Goal: Information Seeking & Learning: Learn about a topic

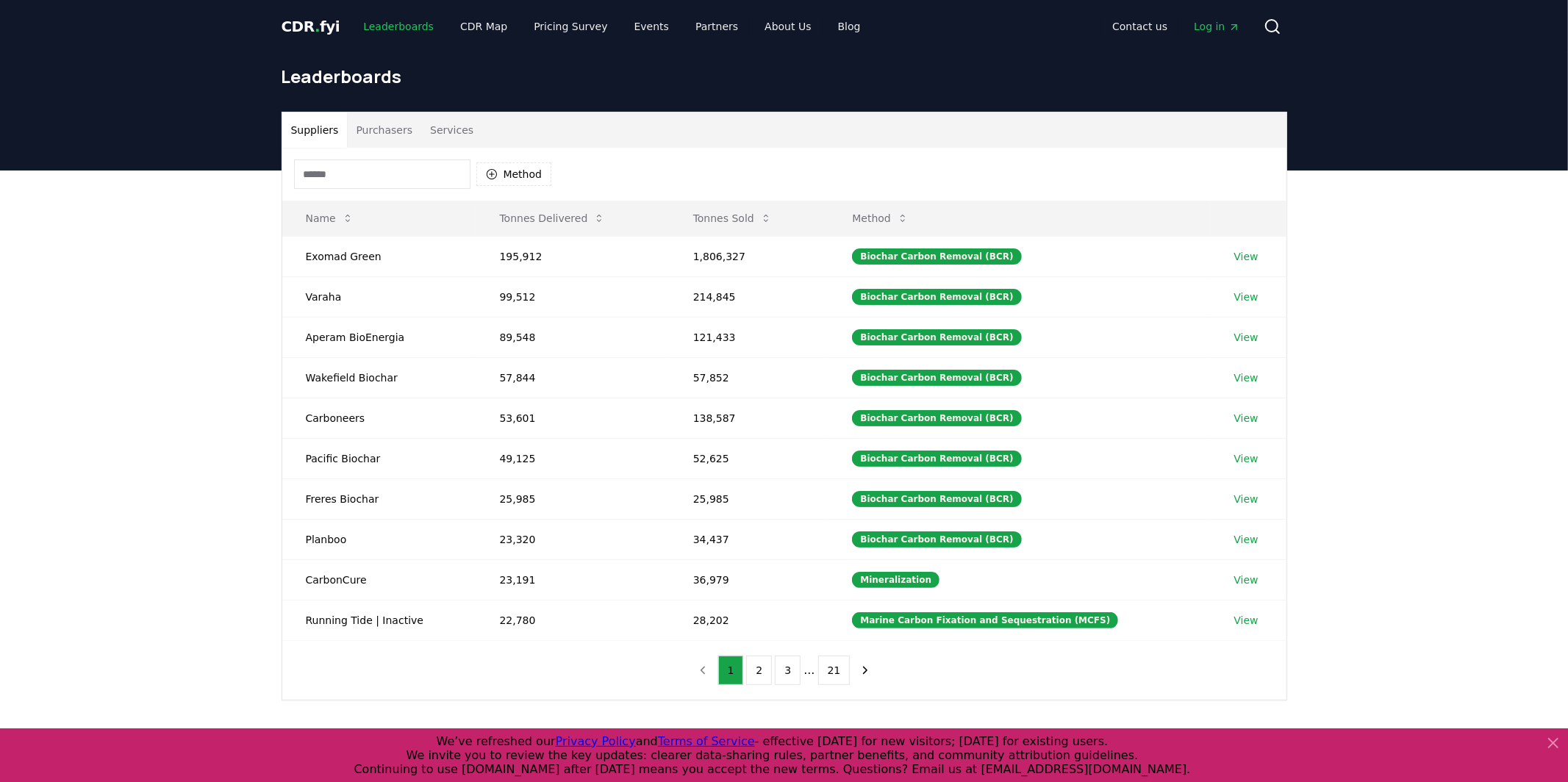
click at [385, 23] on link "Leaderboards" at bounding box center [399, 26] width 94 height 26
click at [466, 31] on link "CDR Map" at bounding box center [484, 26] width 70 height 26
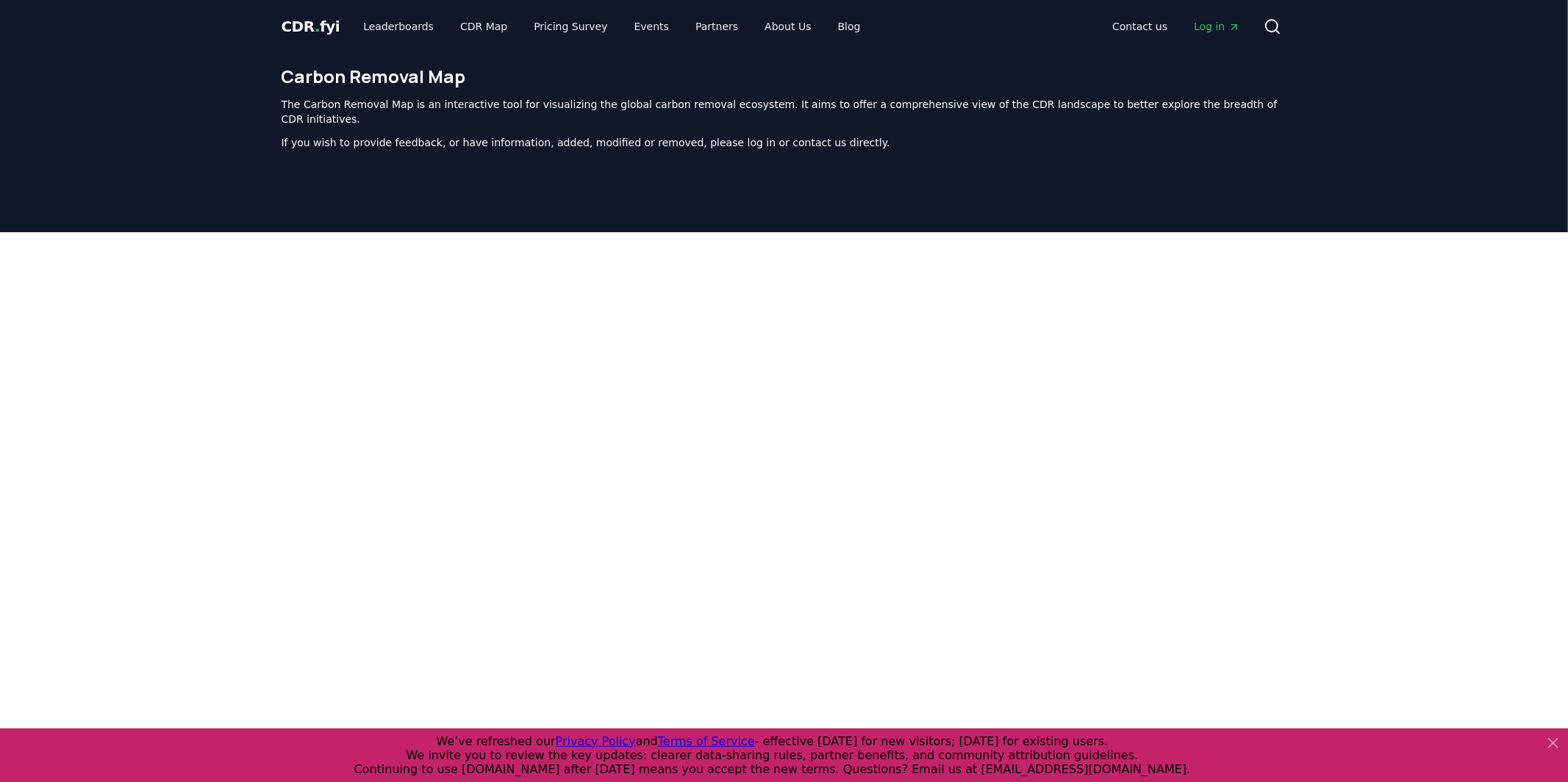
click at [288, 18] on span "CDR . fyi" at bounding box center [311, 26] width 59 height 18
click at [286, 19] on span "CDR . fyi" at bounding box center [311, 26] width 59 height 18
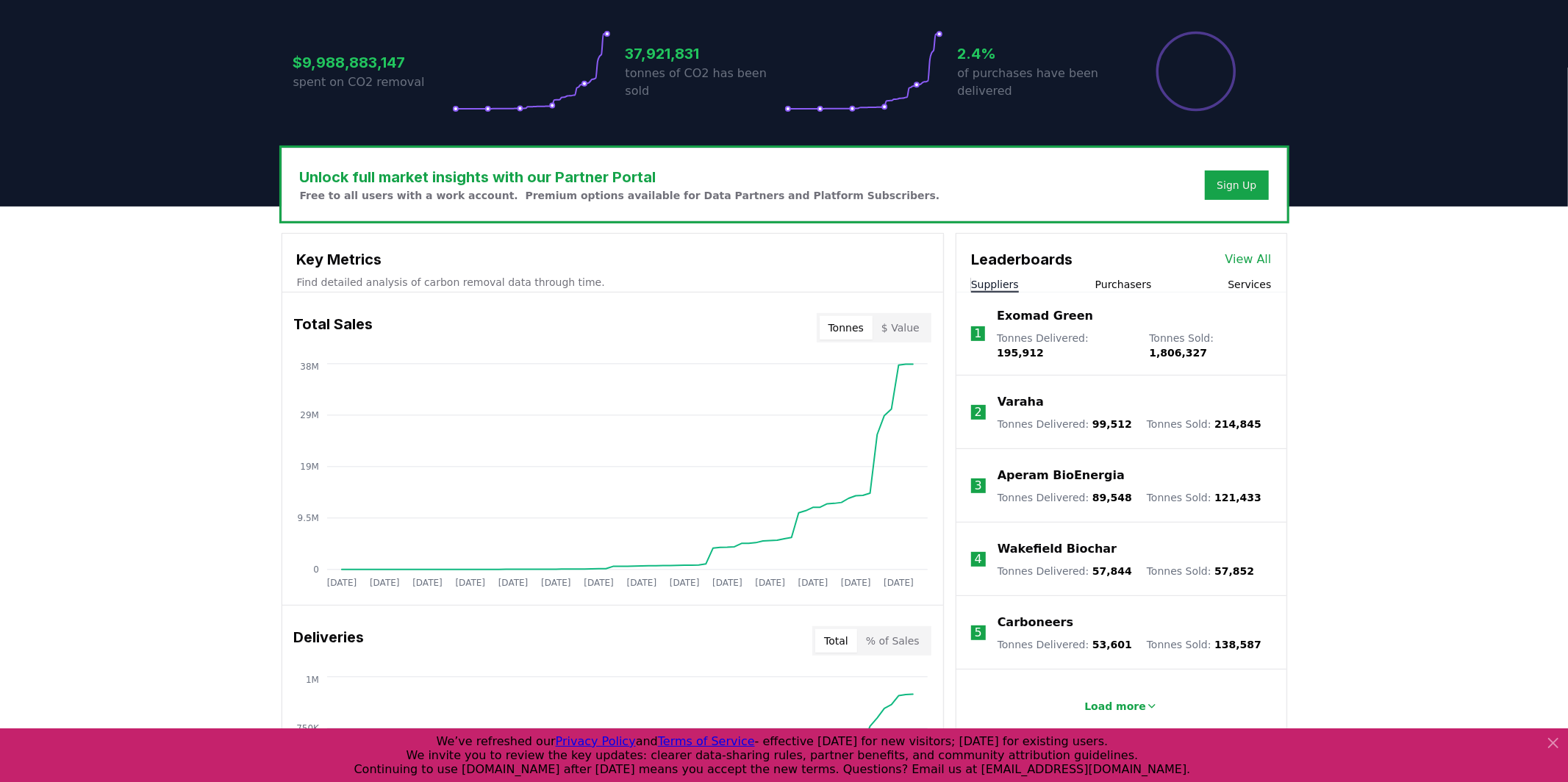
scroll to position [310, 0]
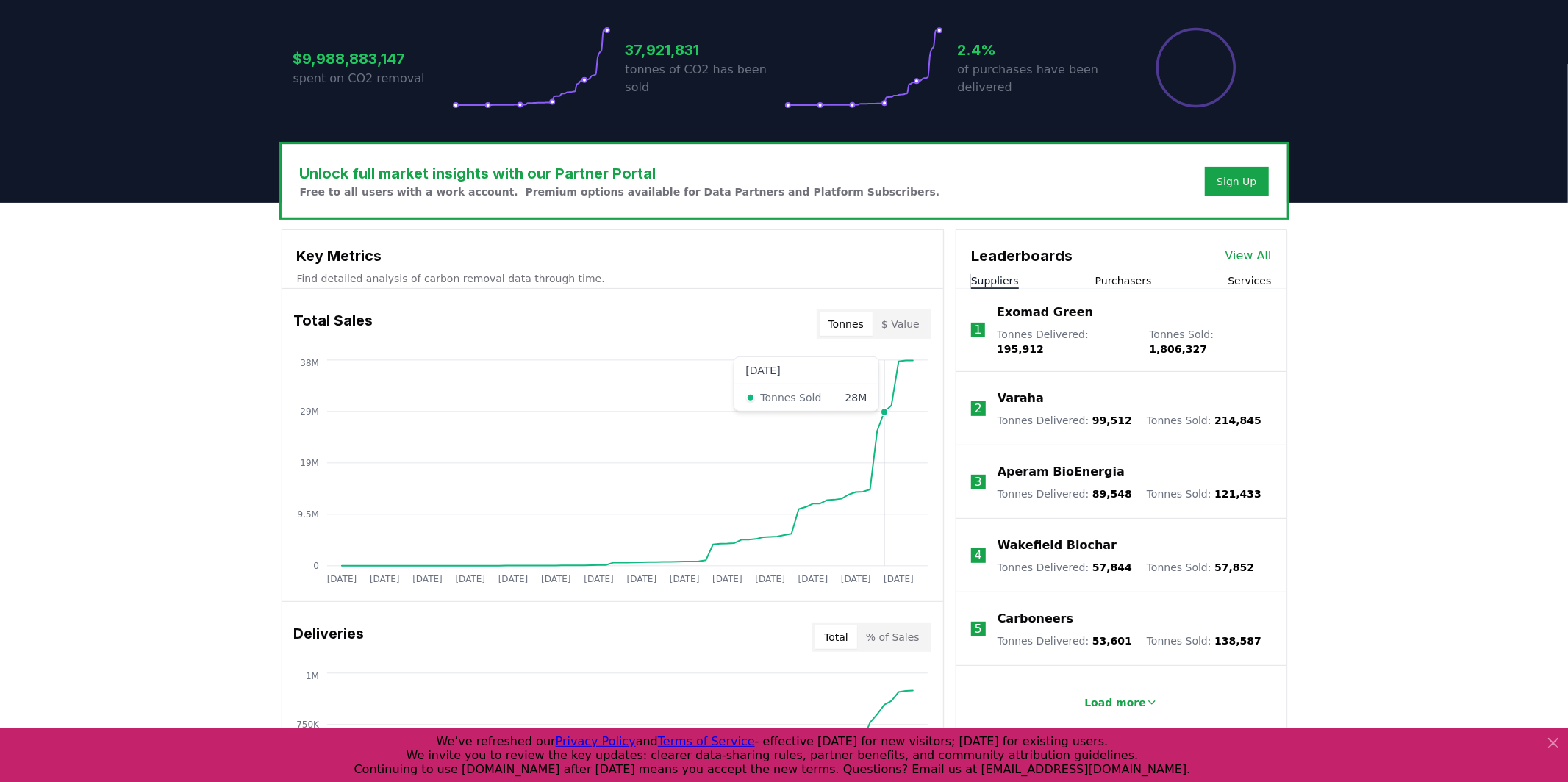
drag, startPoint x: 867, startPoint y: 532, endPoint x: 803, endPoint y: 536, distance: 64.1
click at [877, 530] on icon "[DATE] [DATE] [DATE] [DATE] [DATE] [DATE] [DATE] [DATE] [DATE] [DATE] [DATE] [D…" at bounding box center [607, 474] width 649 height 235
drag, startPoint x: 755, startPoint y: 536, endPoint x: 871, endPoint y: 344, distance: 224.3
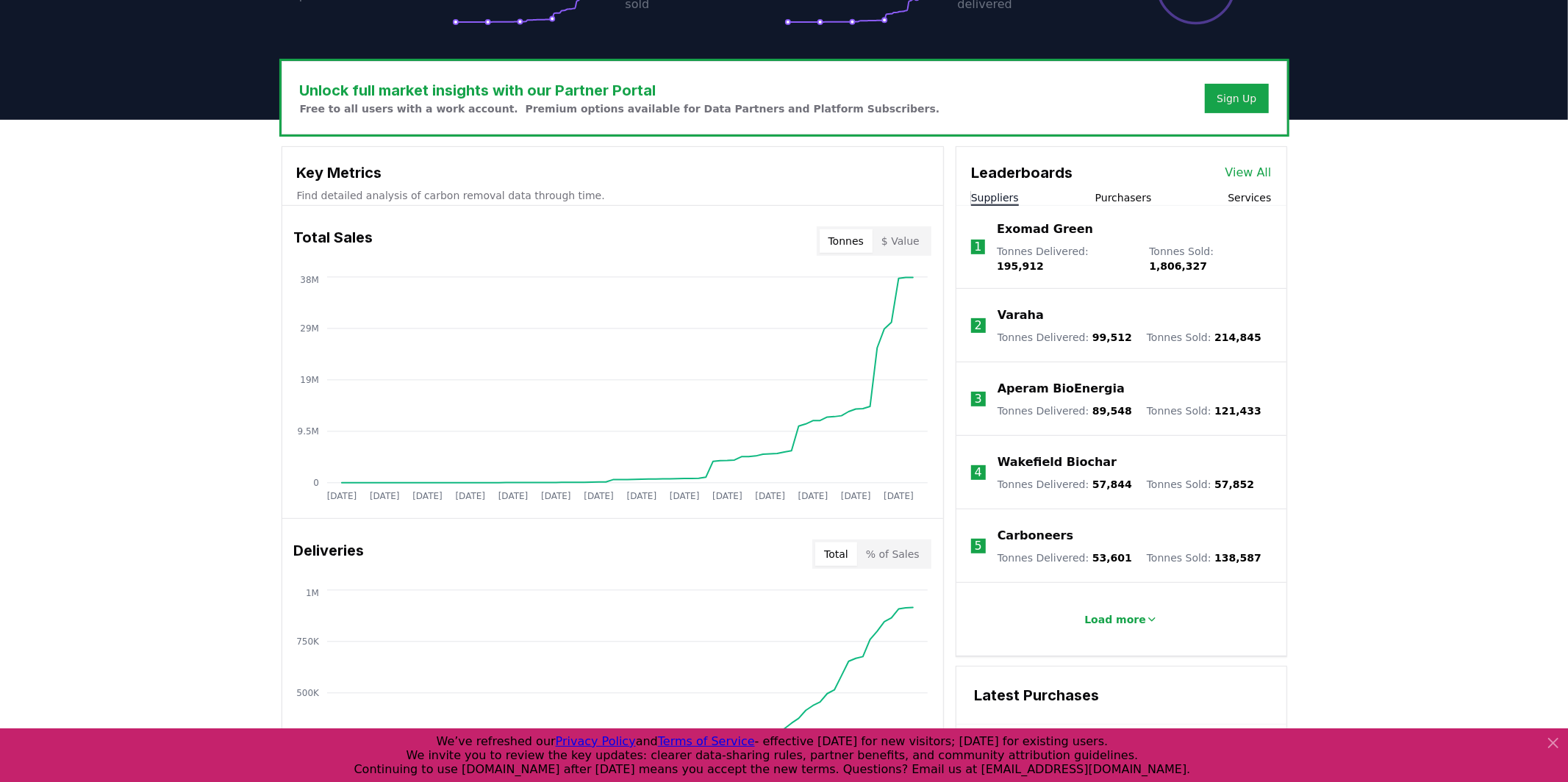
scroll to position [418, 0]
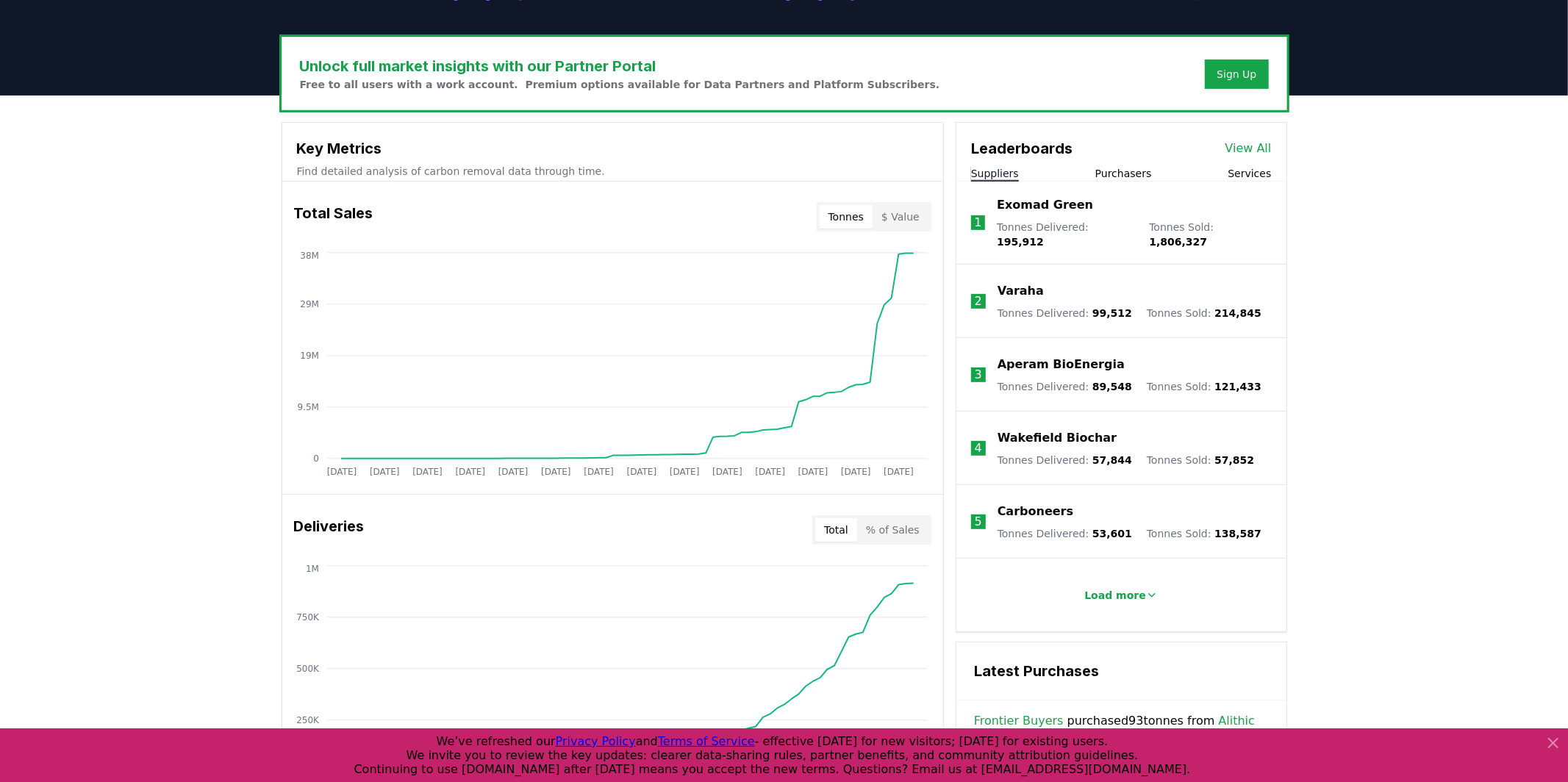
click at [1124, 176] on button "Purchasers" at bounding box center [1124, 173] width 56 height 15
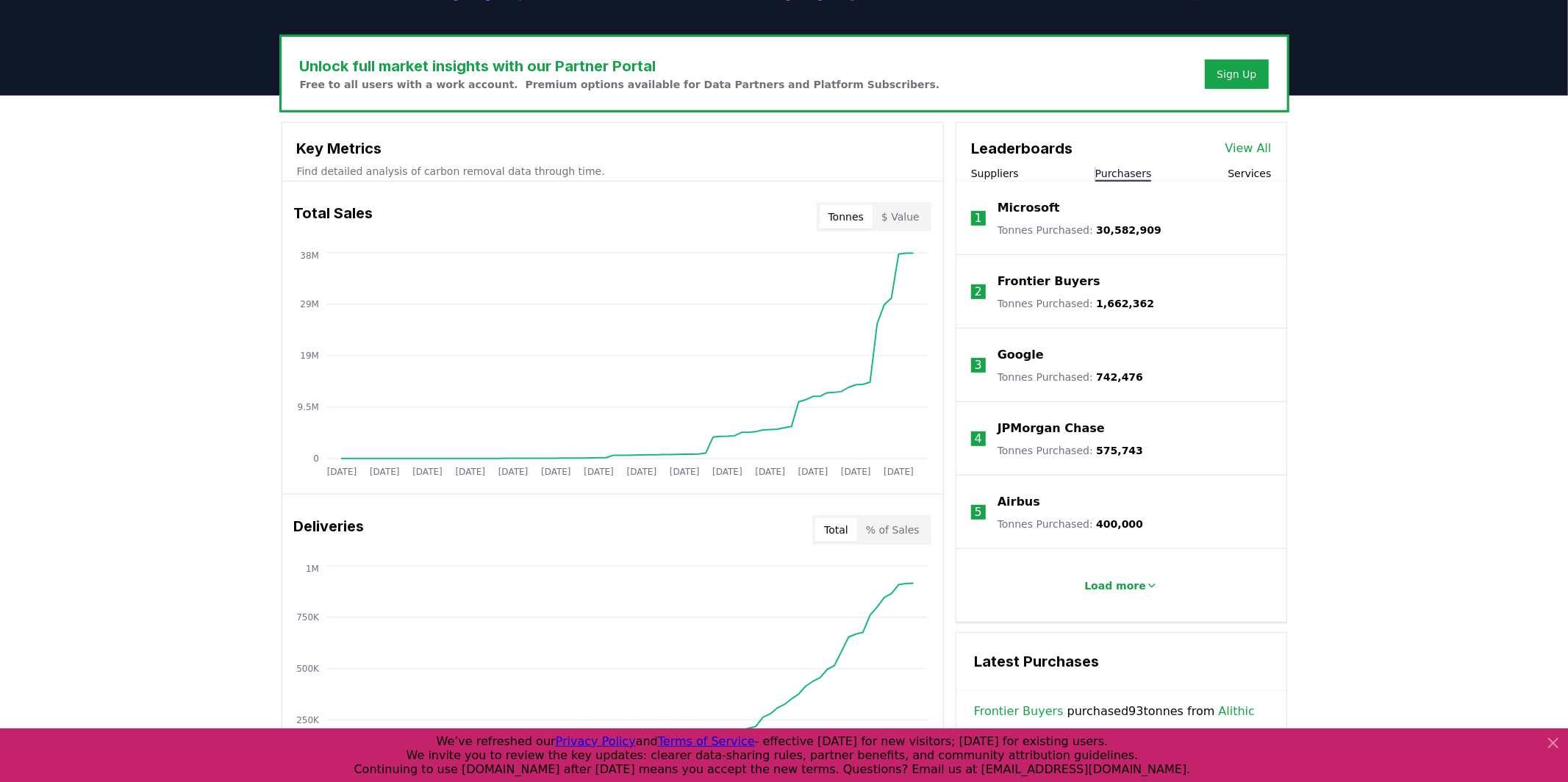
click at [1234, 170] on button "Services" at bounding box center [1250, 173] width 43 height 15
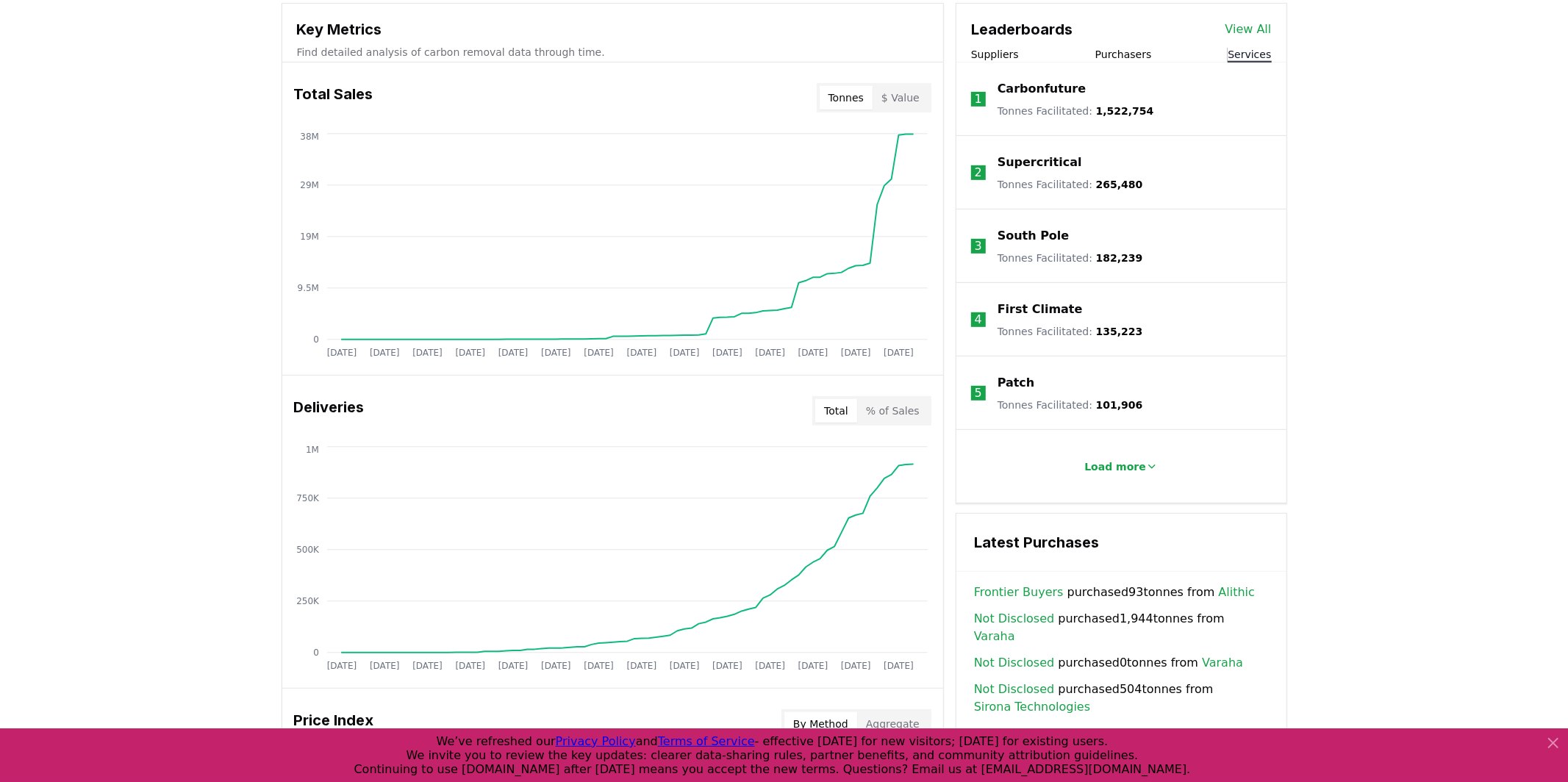
scroll to position [692, 0]
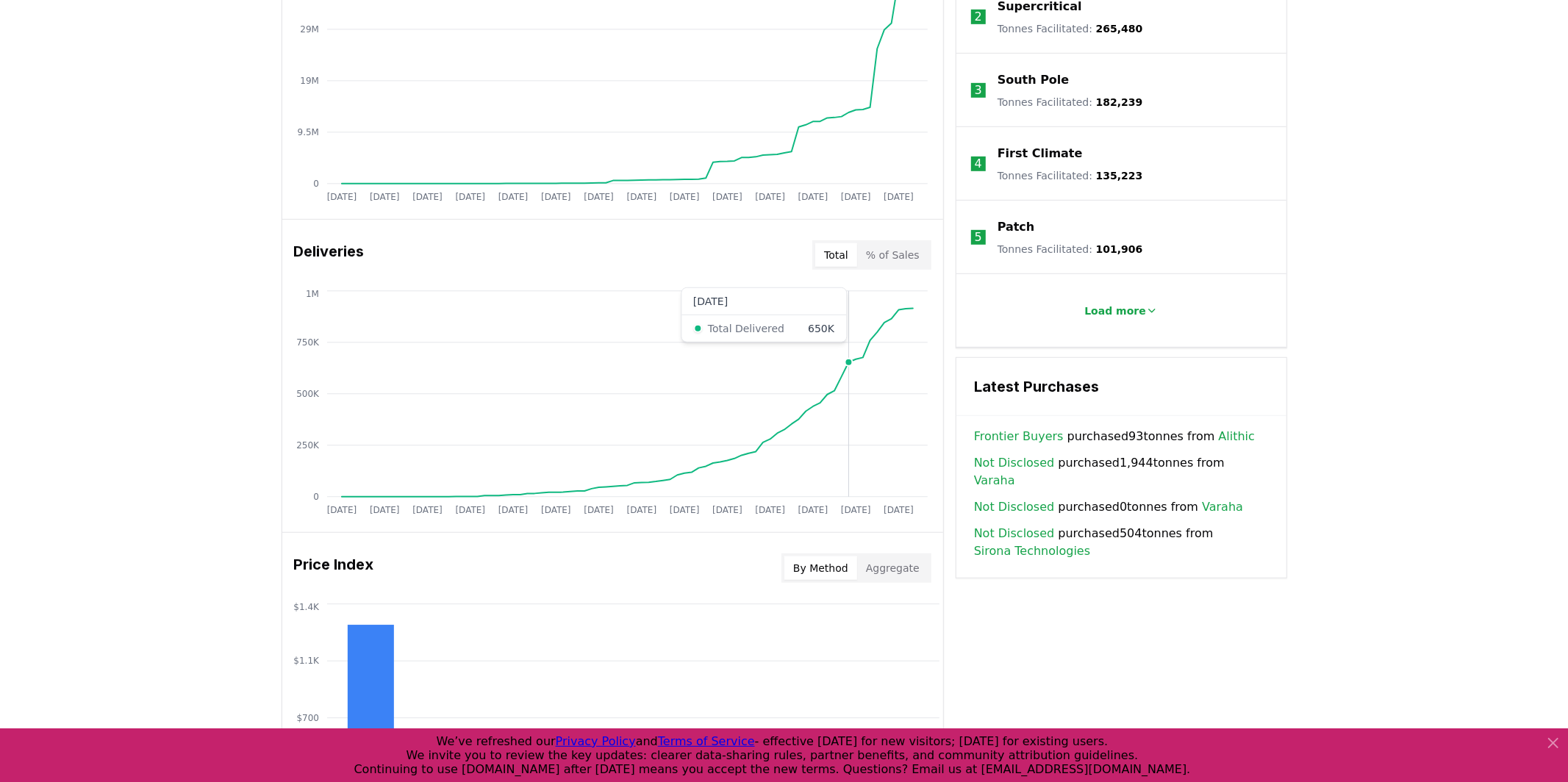
drag, startPoint x: 766, startPoint y: 418, endPoint x: 892, endPoint y: 301, distance: 171.9
click at [905, 385] on icon "[DATE] [DATE] [DATE] [DATE] [DATE] [DATE] [DATE] [DATE] [DATE] [DATE] [DATE] [D…" at bounding box center [607, 405] width 649 height 235
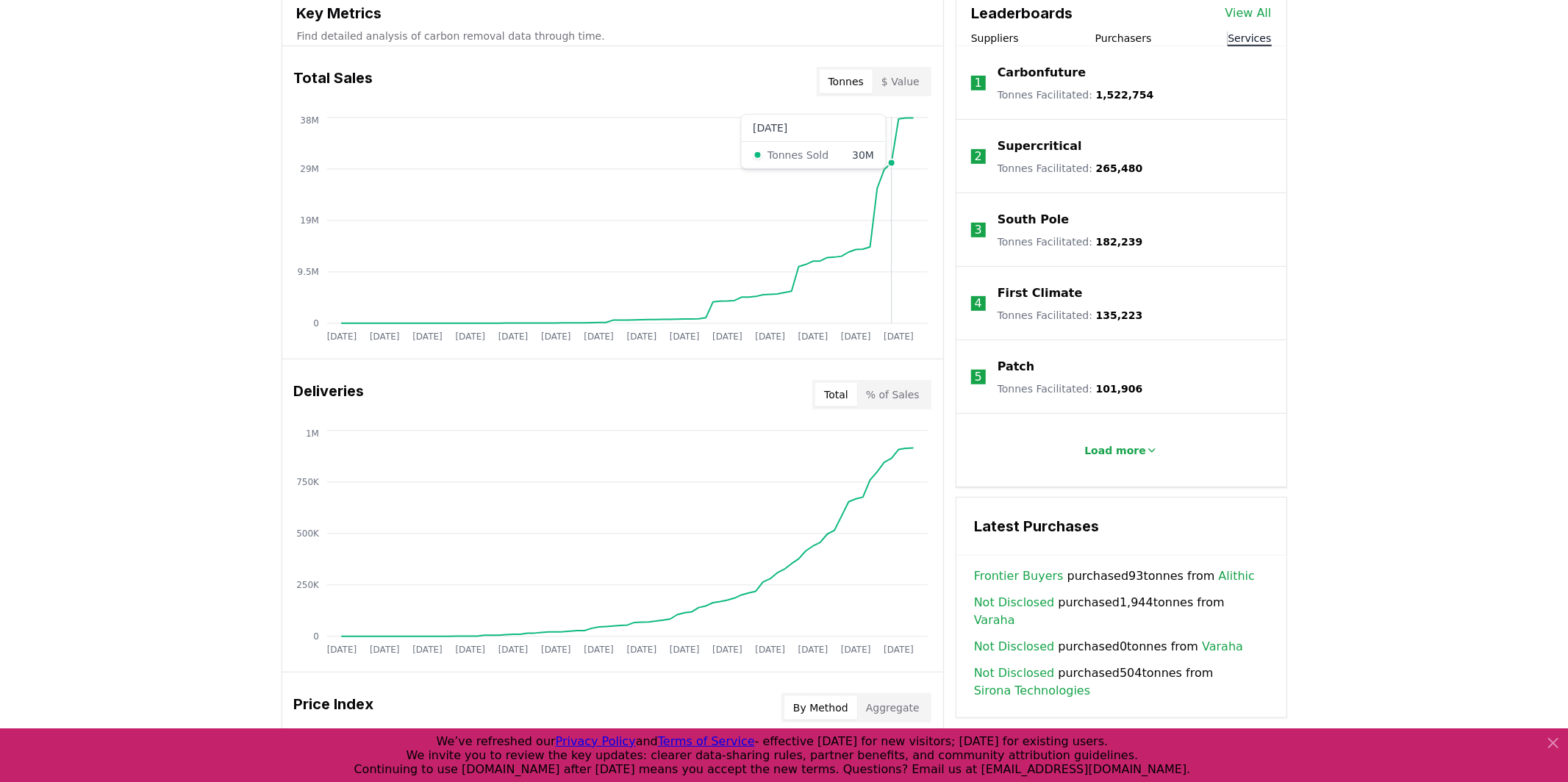
scroll to position [517, 0]
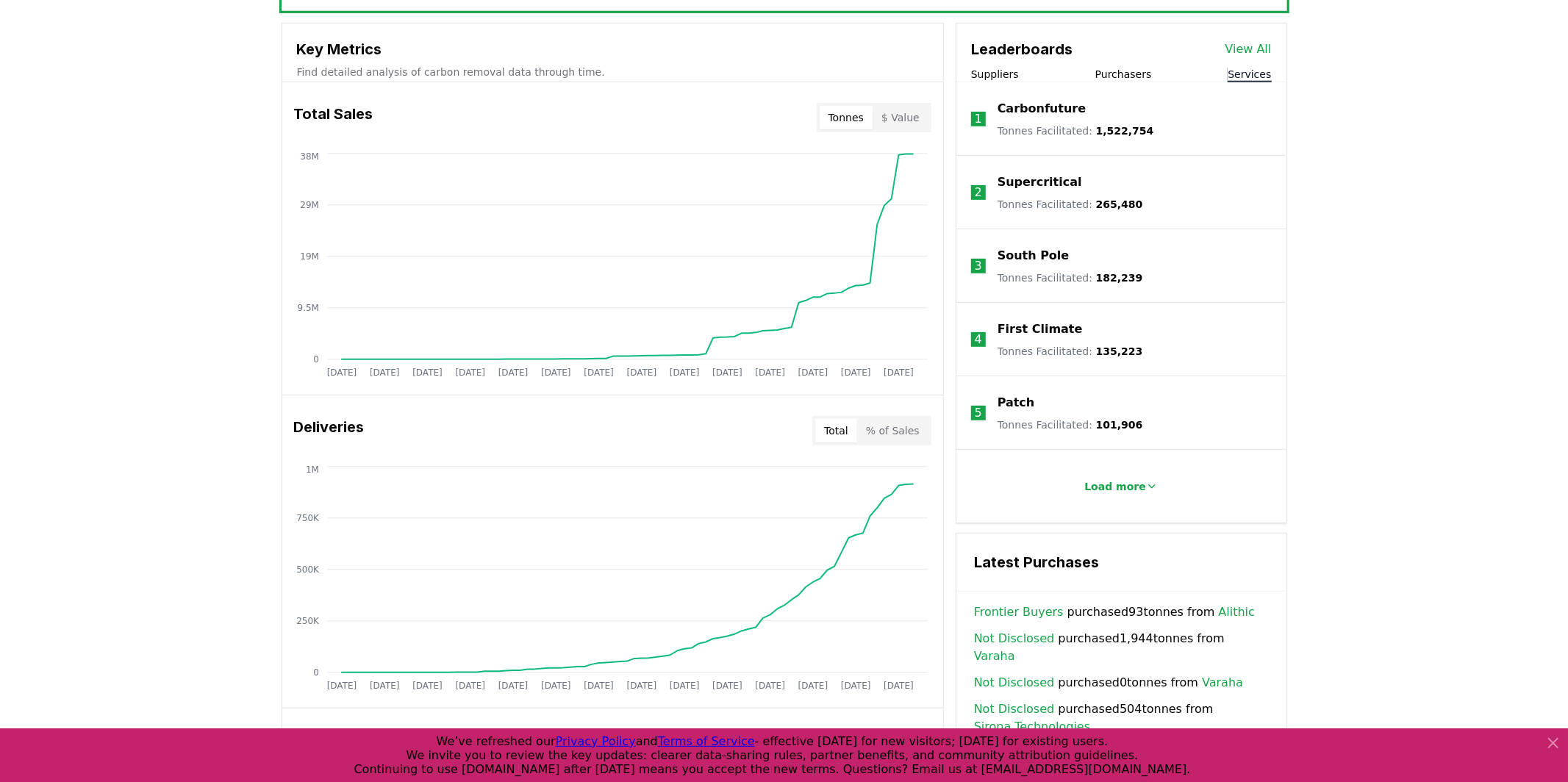
click at [905, 131] on div "Tonnes $ Value" at bounding box center [874, 118] width 115 height 29
click at [900, 126] on button "$ Value" at bounding box center [901, 118] width 56 height 23
click at [854, 121] on button "Tonnes" at bounding box center [846, 118] width 53 height 23
